Goal: Transaction & Acquisition: Purchase product/service

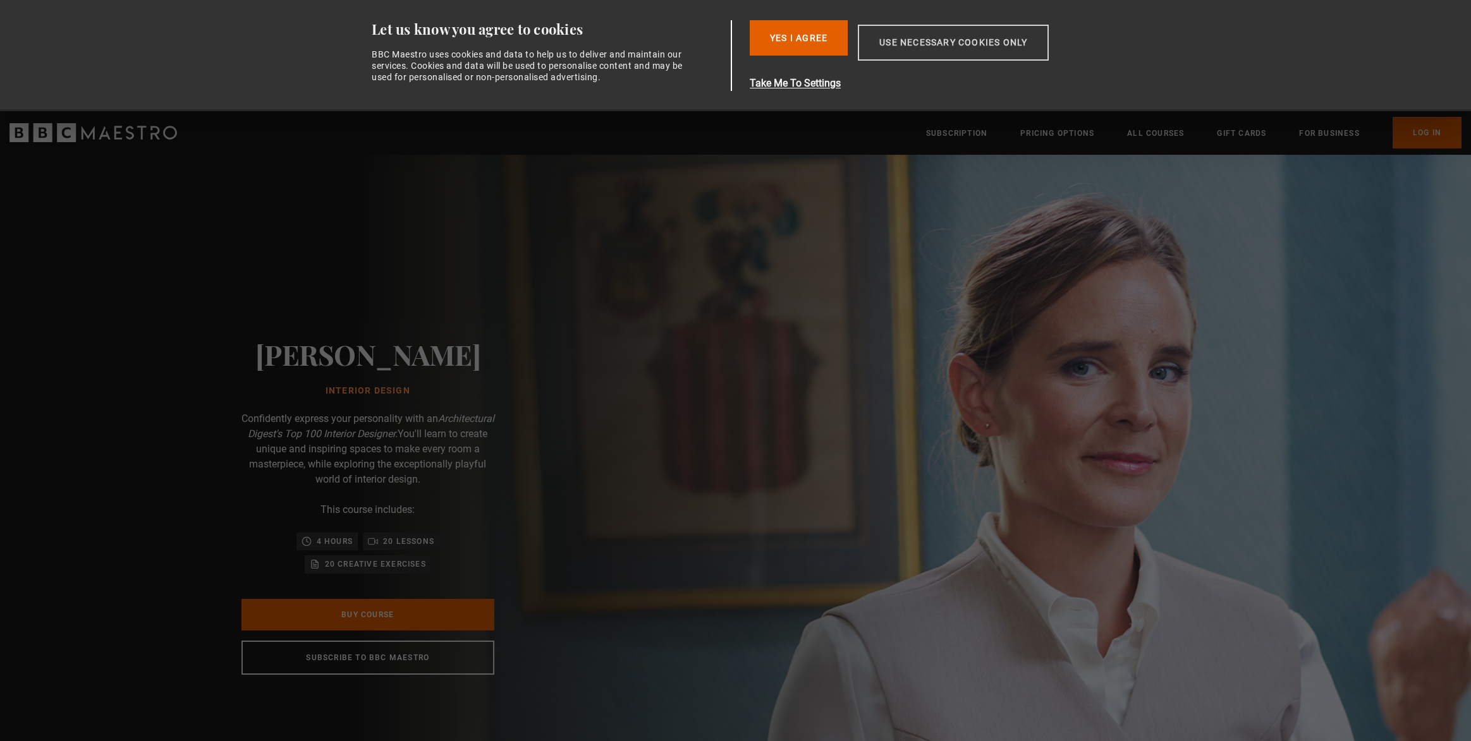
click at [892, 49] on button "Use necessary cookies only" at bounding box center [953, 43] width 191 height 36
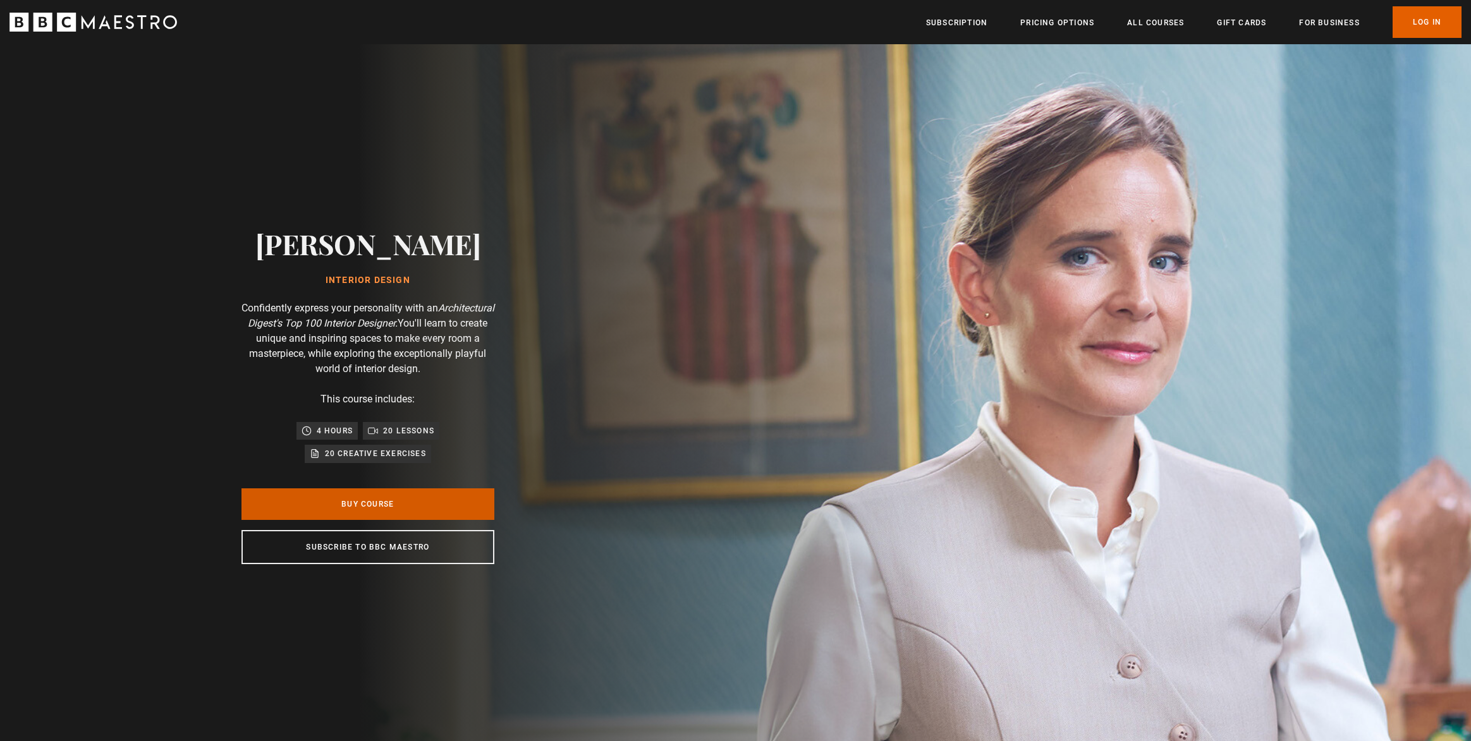
click at [414, 497] on link "Buy Course" at bounding box center [367, 505] width 253 height 32
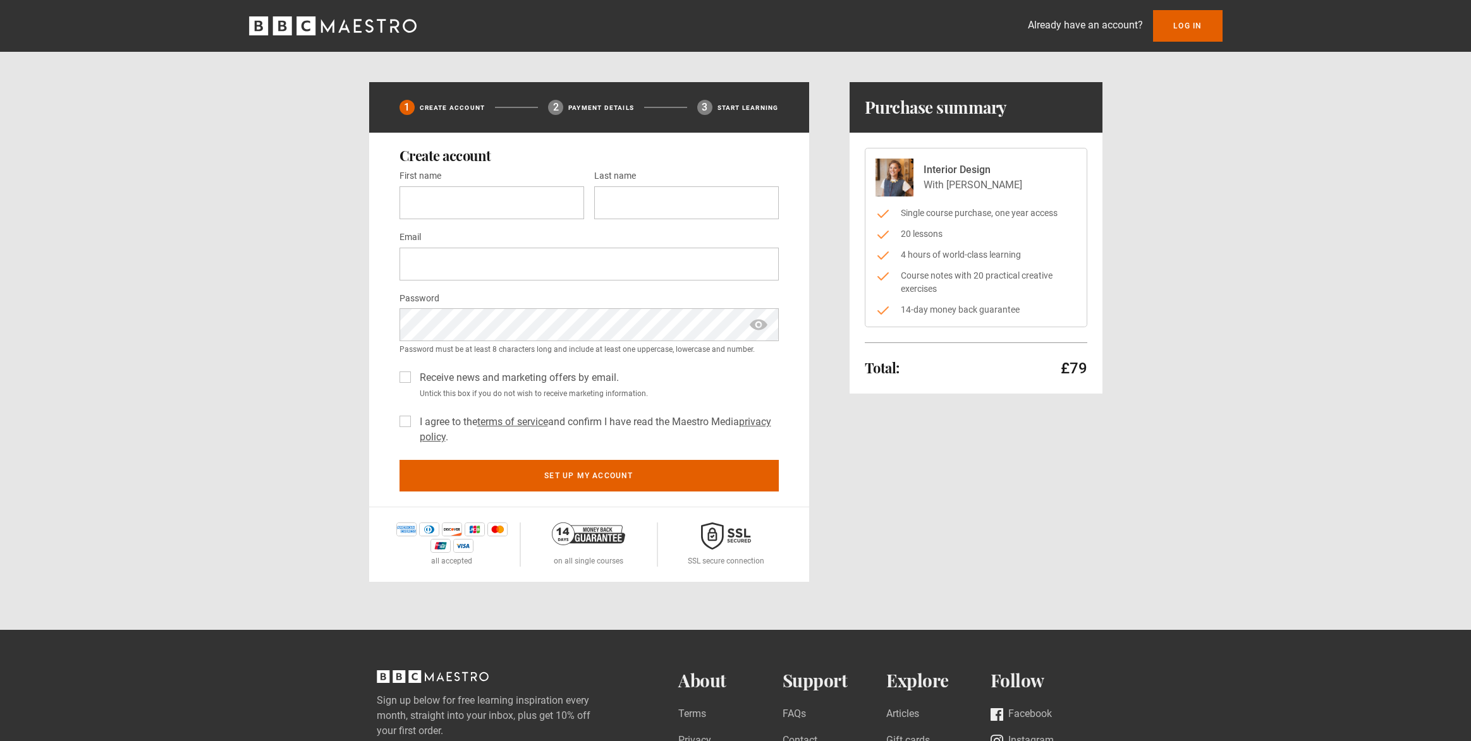
click at [1082, 366] on p "£79" at bounding box center [1074, 368] width 27 height 20
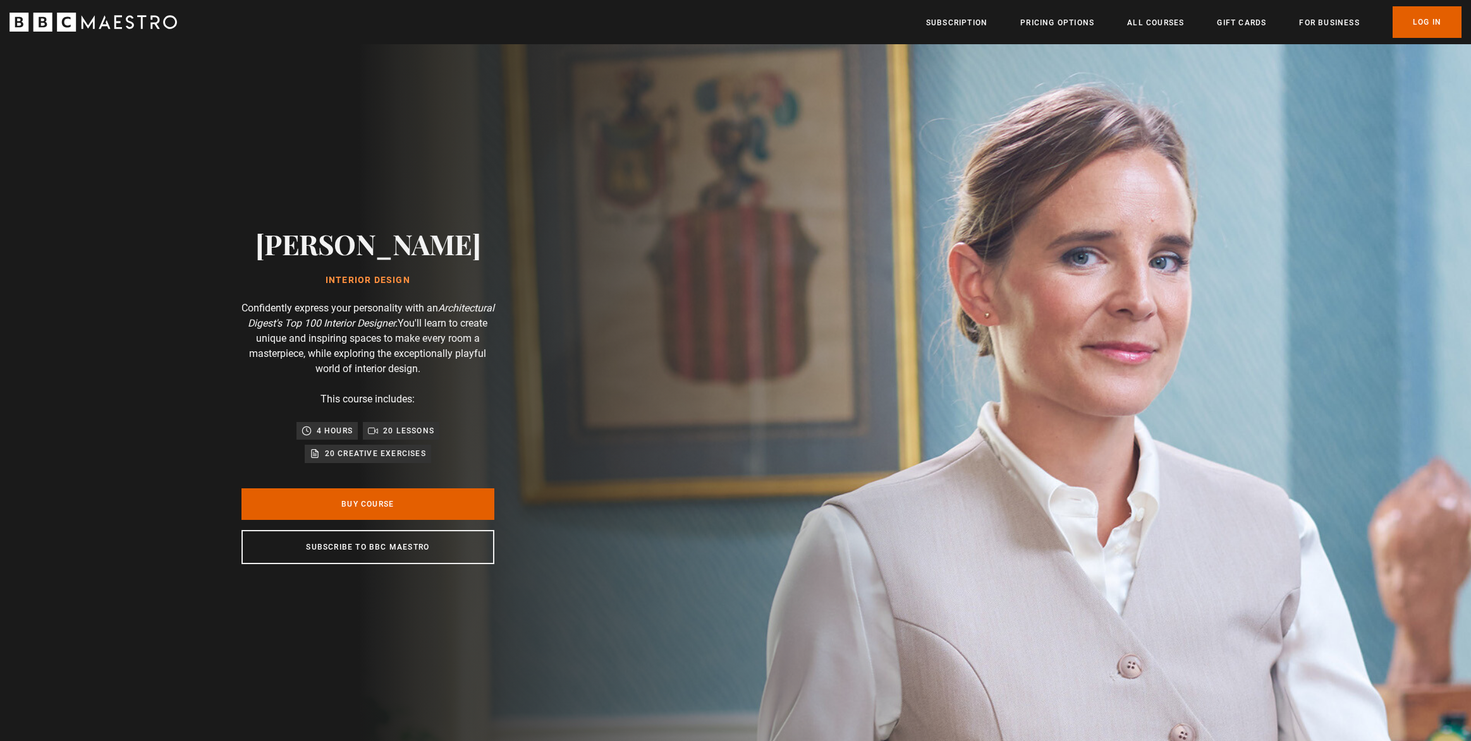
scroll to position [0, 331]
